Goal: Use online tool/utility: Utilize a website feature to perform a specific function

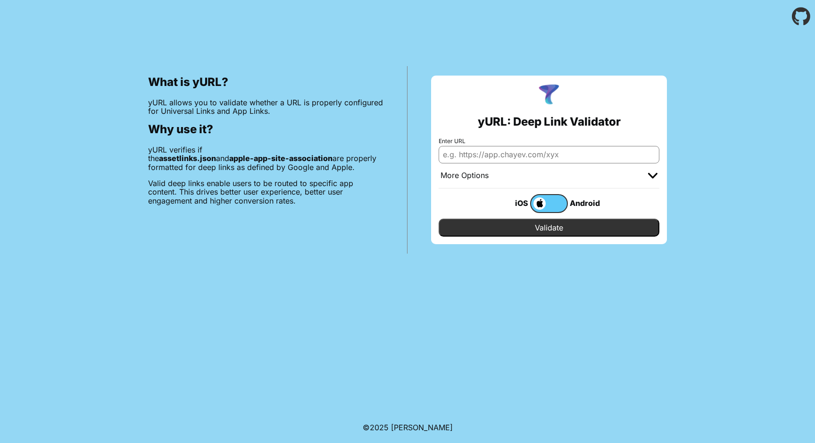
click at [483, 157] on input "Enter URL" at bounding box center [549, 154] width 221 height 17
type input "https://kort.orbyte.se/activate"
click at [553, 225] on input "Validate" at bounding box center [549, 227] width 221 height 18
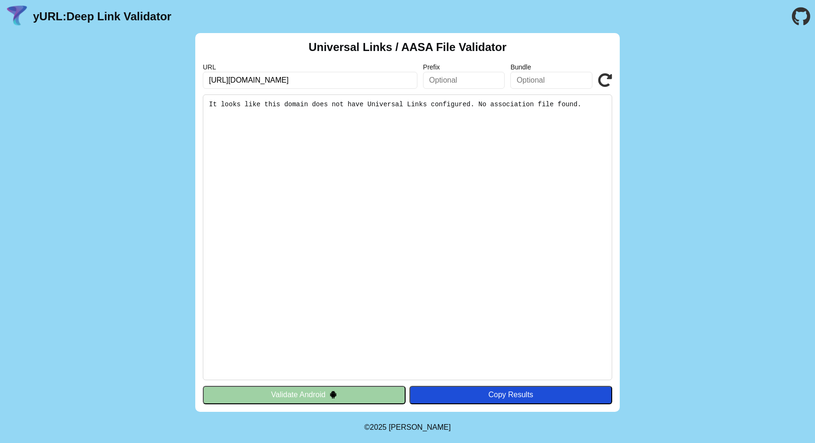
click at [504, 393] on div "Copy Results" at bounding box center [510, 394] width 193 height 8
click at [470, 78] on input "text" at bounding box center [464, 80] width 82 height 17
click at [348, 80] on input "https://kort.orbyte.se/activate" at bounding box center [310, 80] width 215 height 17
type input "https://kort.orbyte.se"
click at [485, 393] on div "Copy Results" at bounding box center [510, 394] width 193 height 8
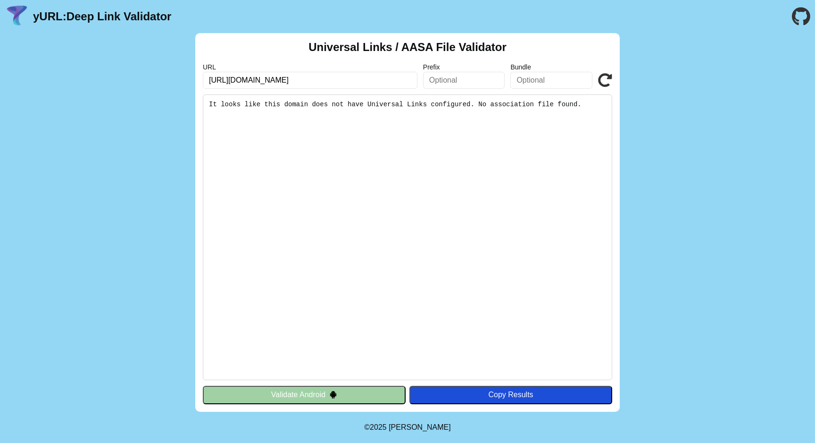
click at [598, 78] on div "URL https://kort.orbyte.se Prefix Bundle Validate" at bounding box center [408, 75] width 410 height 25
click at [602, 82] on icon at bounding box center [605, 80] width 14 height 14
click at [159, 114] on div "Universal Links / AASA File Validator URL https://kort.orbyte.se Prefix Bundle …" at bounding box center [407, 222] width 815 height 378
click at [609, 76] on icon at bounding box center [605, 80] width 14 height 14
click at [95, 12] on link "yURL: Deep Link Validator" at bounding box center [102, 16] width 138 height 13
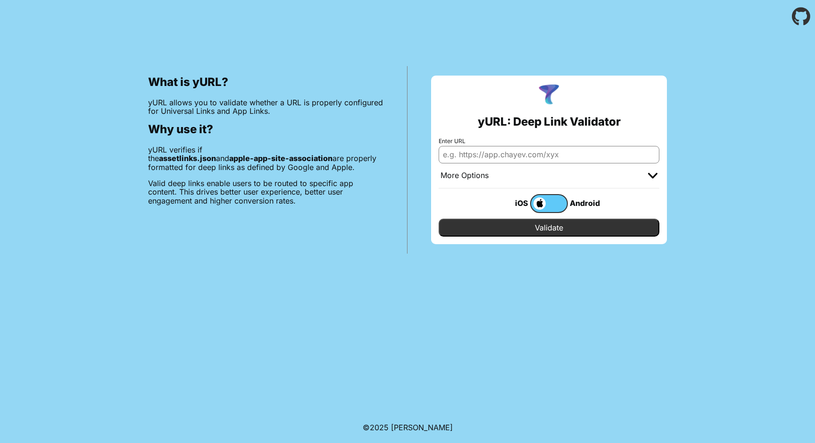
click at [593, 158] on input "Enter URL" at bounding box center [549, 154] width 221 height 17
type input "[URL][DOMAIN_NAME]"
click at [541, 231] on input "Validate" at bounding box center [549, 227] width 221 height 18
click at [542, 226] on input "Validate" at bounding box center [549, 227] width 221 height 18
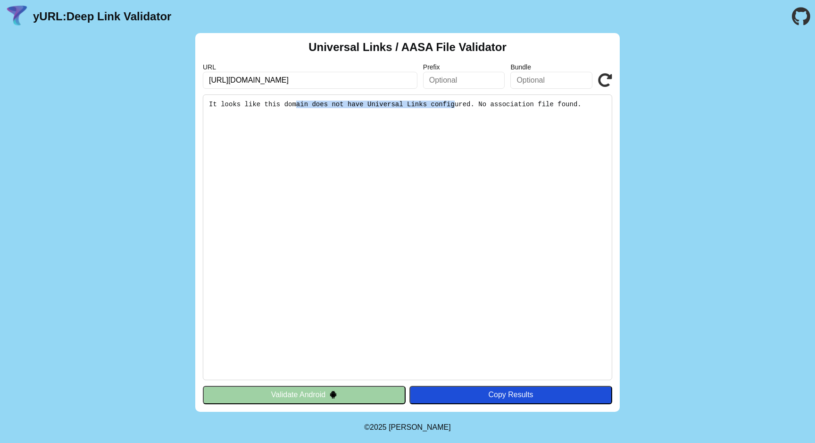
drag, startPoint x: 296, startPoint y: 103, endPoint x: 455, endPoint y: 104, distance: 158.6
click at [455, 104] on pre "It looks like this domain does not have Universal Links configured. No associat…" at bounding box center [408, 237] width 410 height 286
click at [452, 127] on pre "It looks like this domain does not have Universal Links configured. No associat…" at bounding box center [408, 237] width 410 height 286
click at [308, 80] on input "https://kort.orbyte.se/activate" at bounding box center [310, 80] width 215 height 17
type input "[URL][DOMAIN_NAME]"
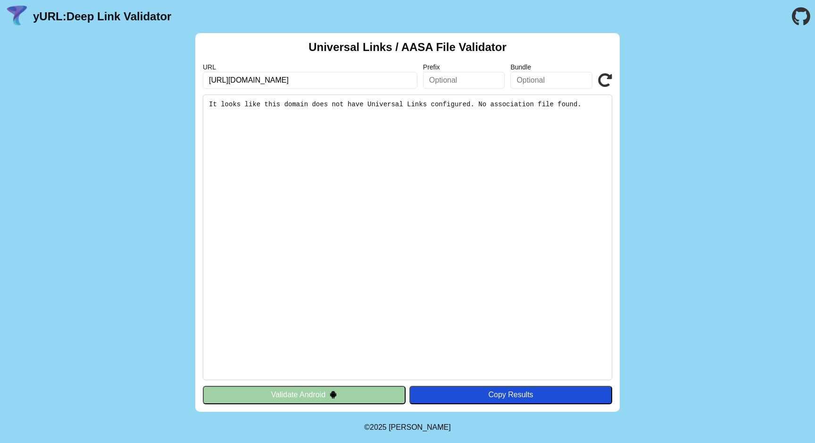
click at [604, 80] on icon at bounding box center [605, 80] width 14 height 14
click at [317, 89] on div "Universal Links / AASA File Validator URL [URL][DOMAIN_NAME] Prefix Bundle Vali…" at bounding box center [407, 222] width 425 height 378
click at [330, 84] on input "[URL][DOMAIN_NAME]" at bounding box center [310, 80] width 215 height 17
click at [607, 80] on icon at bounding box center [605, 80] width 14 height 14
click at [241, 82] on input "[URL][DOMAIN_NAME]" at bounding box center [310, 80] width 215 height 17
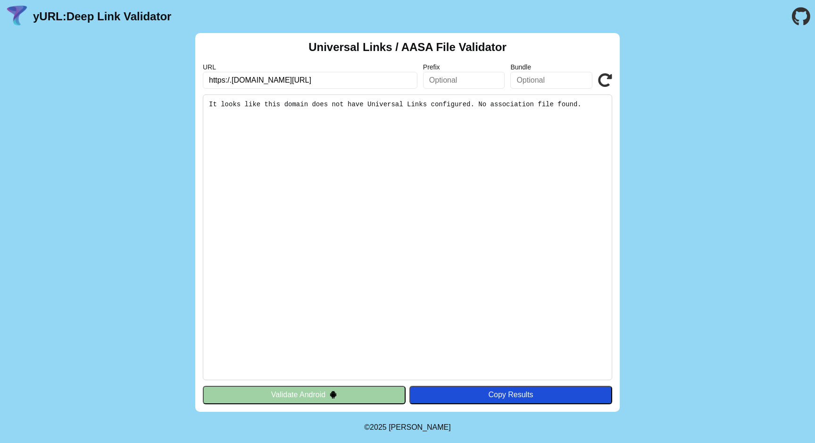
type input "https:/.[DOMAIN_NAME][URL]"
click button "Validate" at bounding box center [0, 0] width 0 height 0
drag, startPoint x: 231, startPoint y: 78, endPoint x: 143, endPoint y: 74, distance: 88.3
click at [143, 74] on div "Universal Links / AASA File Validator URL https:/.[DOMAIN_NAME][URL] Prefix Bun…" at bounding box center [407, 222] width 815 height 378
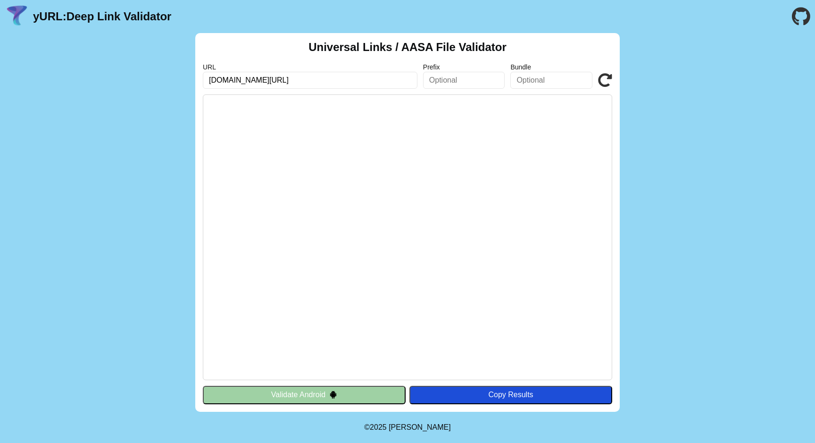
type input "[DOMAIN_NAME][URL]"
click button "Validate" at bounding box center [0, 0] width 0 height 0
